Goal: Task Accomplishment & Management: Manage account settings

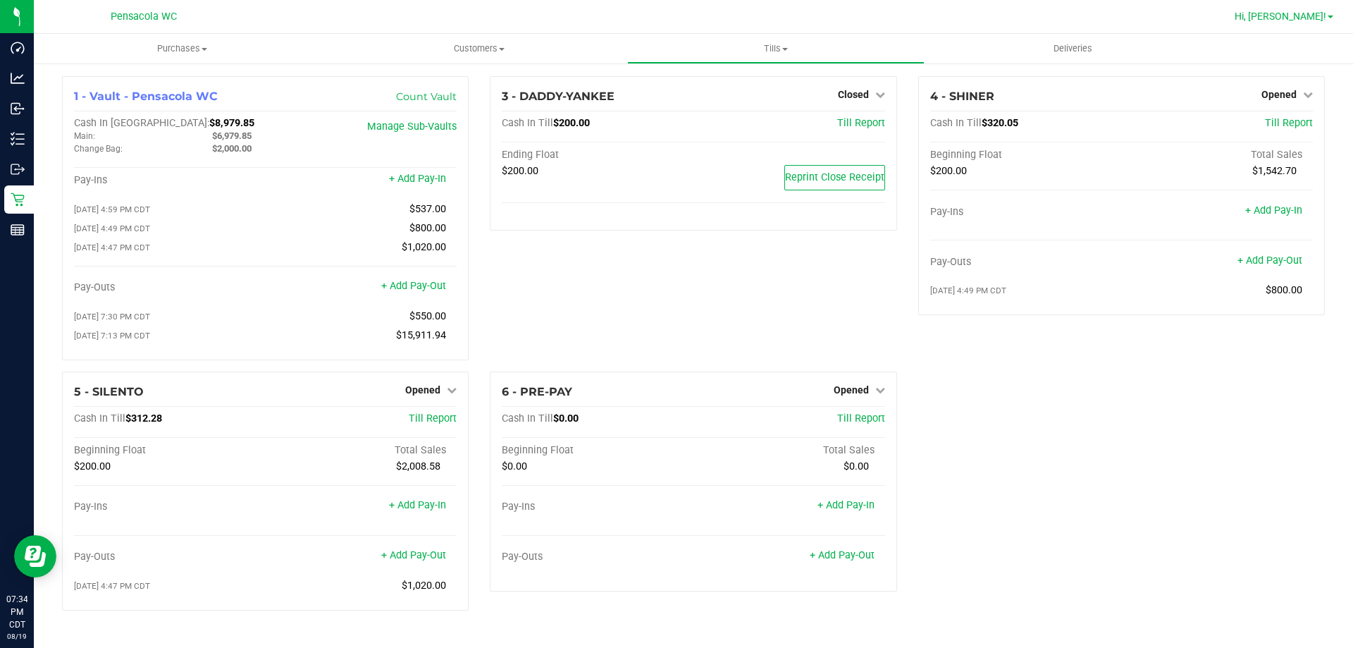
click at [1313, 13] on span "Hi, [PERSON_NAME]!" at bounding box center [1281, 16] width 92 height 11
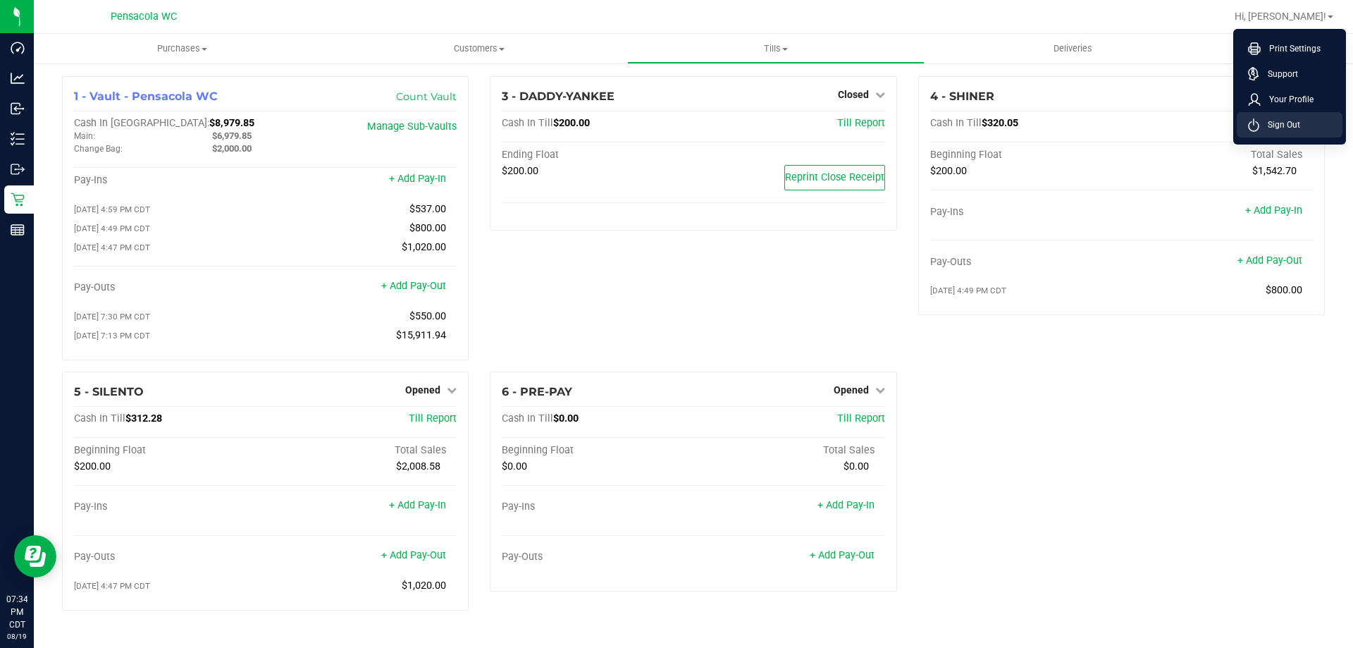
click at [1288, 120] on span "Sign Out" at bounding box center [1279, 125] width 41 height 14
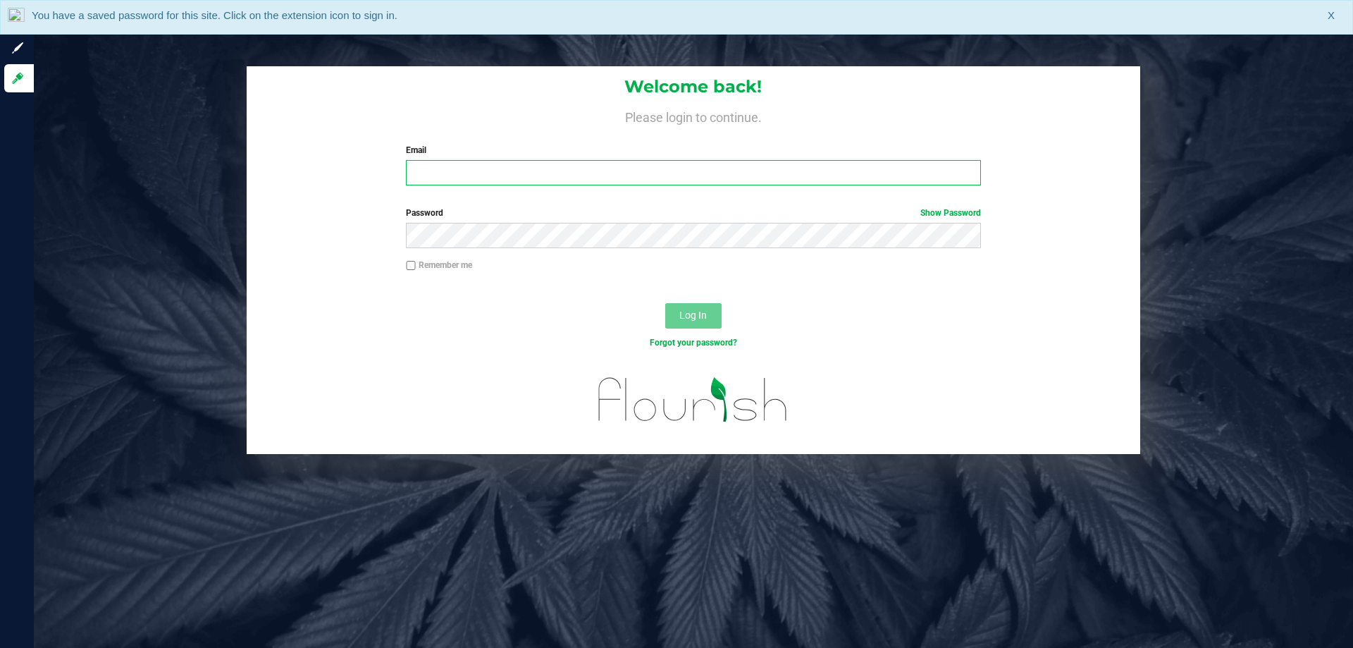
click at [552, 163] on input "Email" at bounding box center [693, 172] width 574 height 25
type input "[EMAIL_ADDRESS][DOMAIN_NAME]"
click at [665, 303] on button "Log In" at bounding box center [693, 315] width 56 height 25
